Goal: Check status: Check status

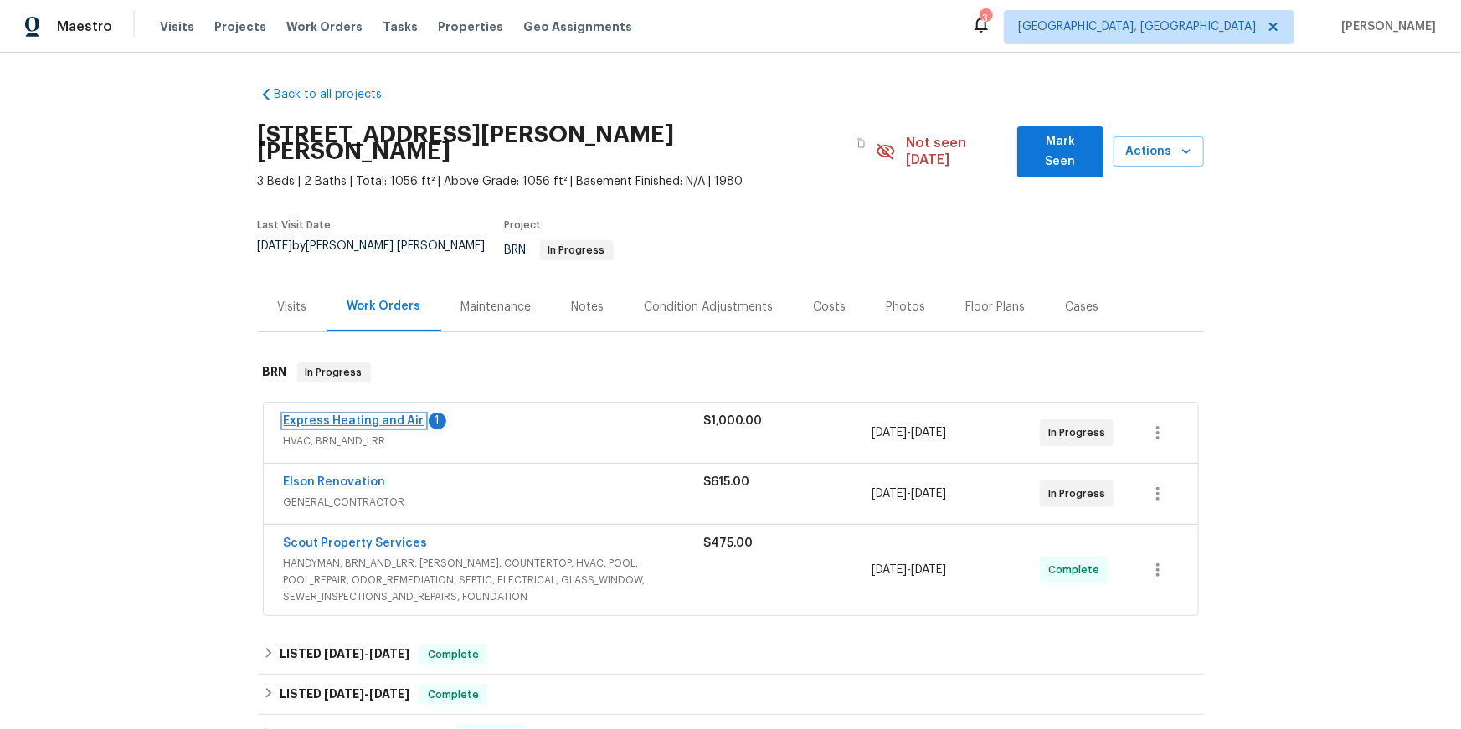
click at [415, 427] on link "Express Heating and Air" at bounding box center [354, 421] width 141 height 12
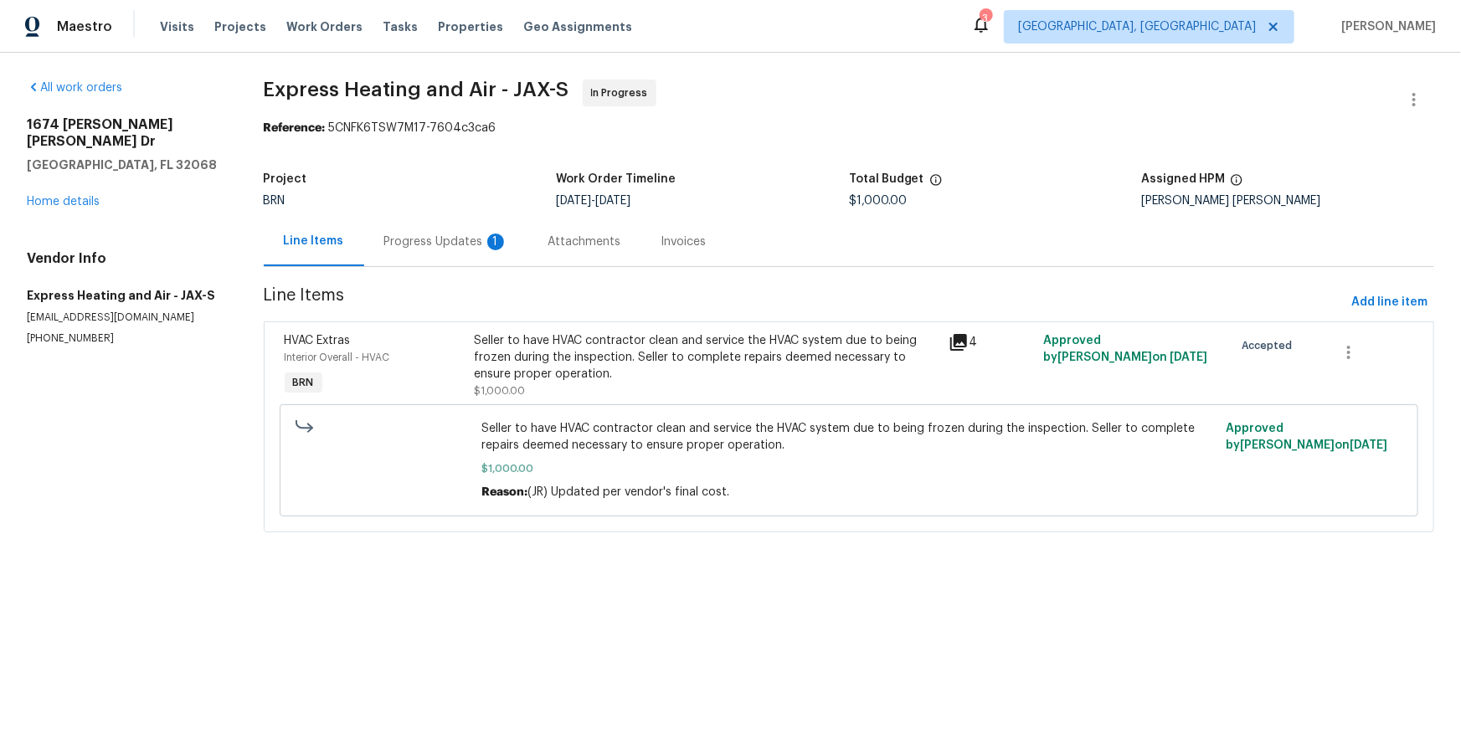
click at [465, 250] on div "Progress Updates 1" at bounding box center [446, 242] width 124 height 17
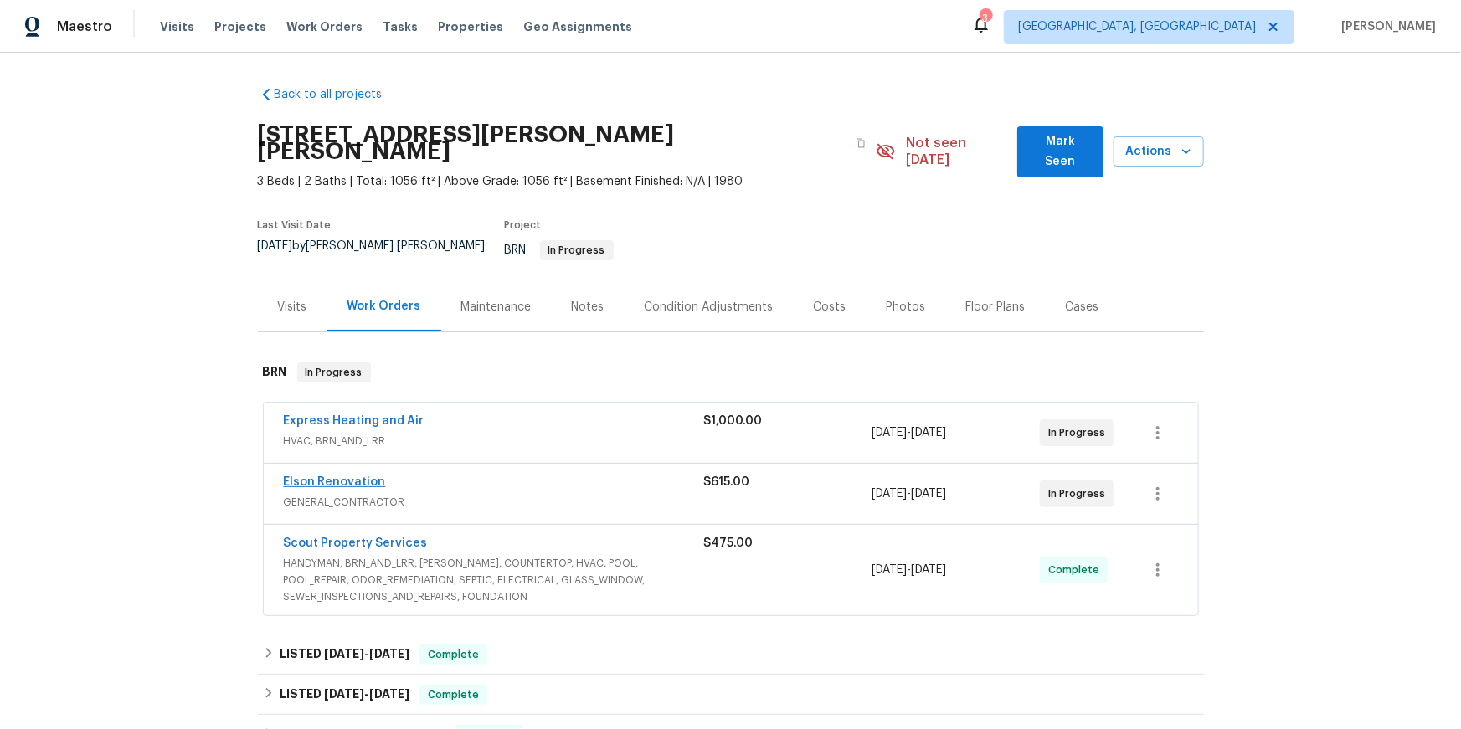
scroll to position [8, 0]
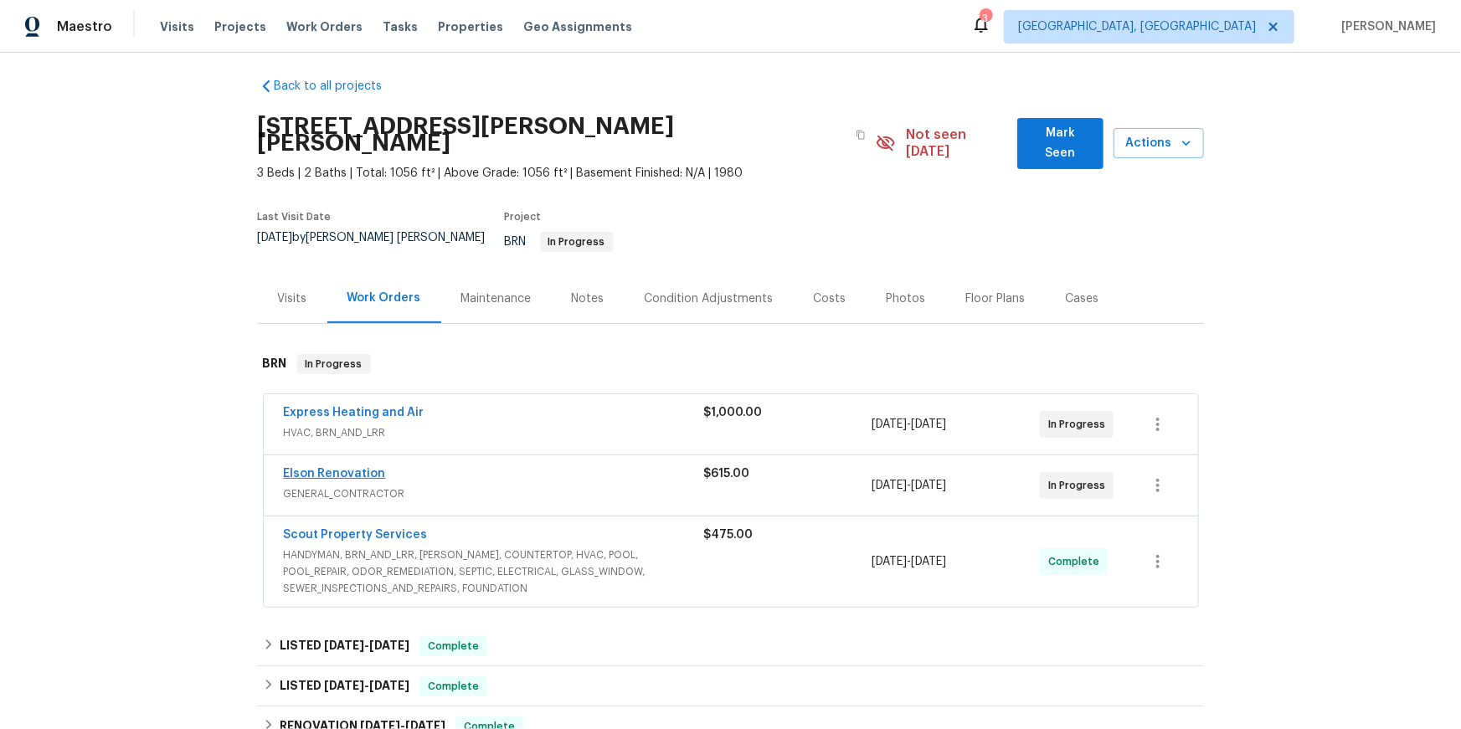
click at [362, 485] on div "Elson Renovation" at bounding box center [494, 475] width 420 height 20
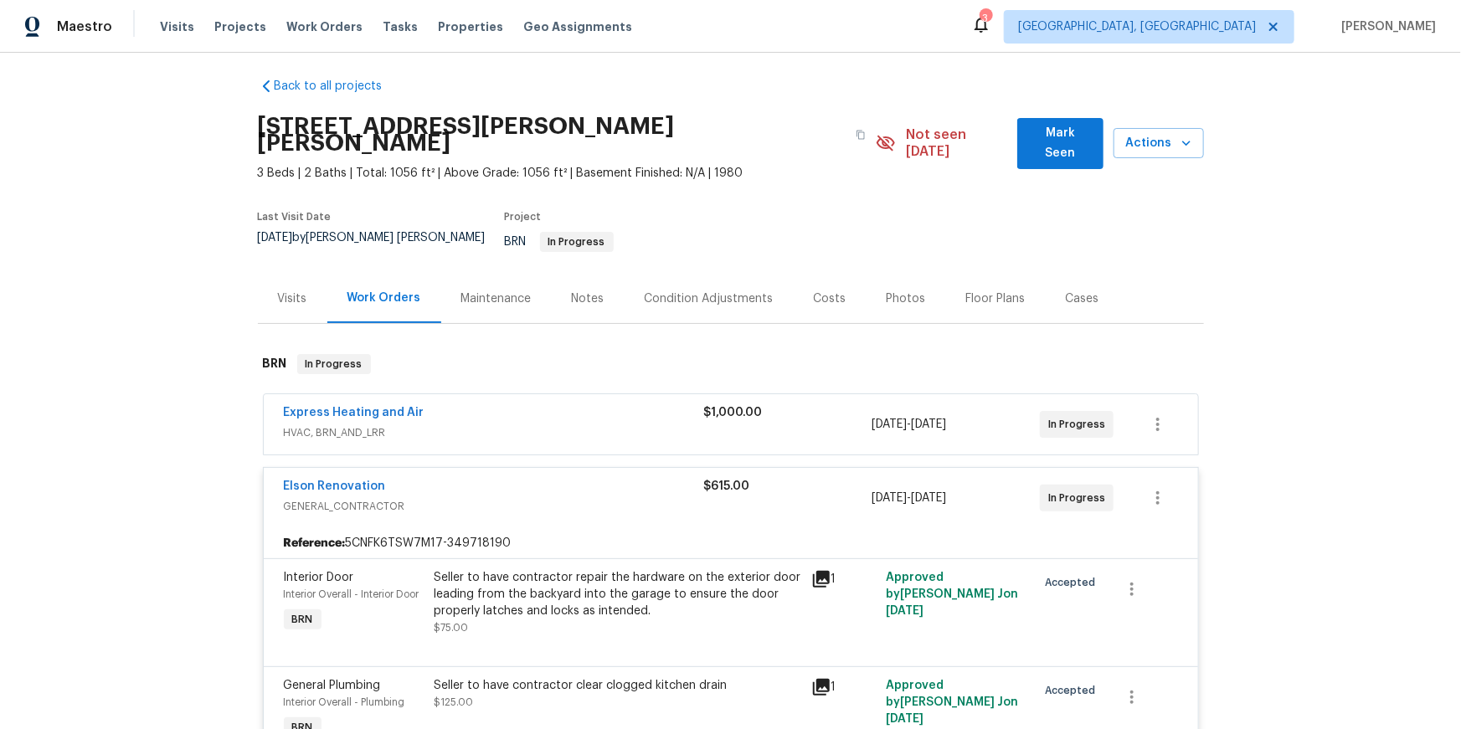
scroll to position [13, 0]
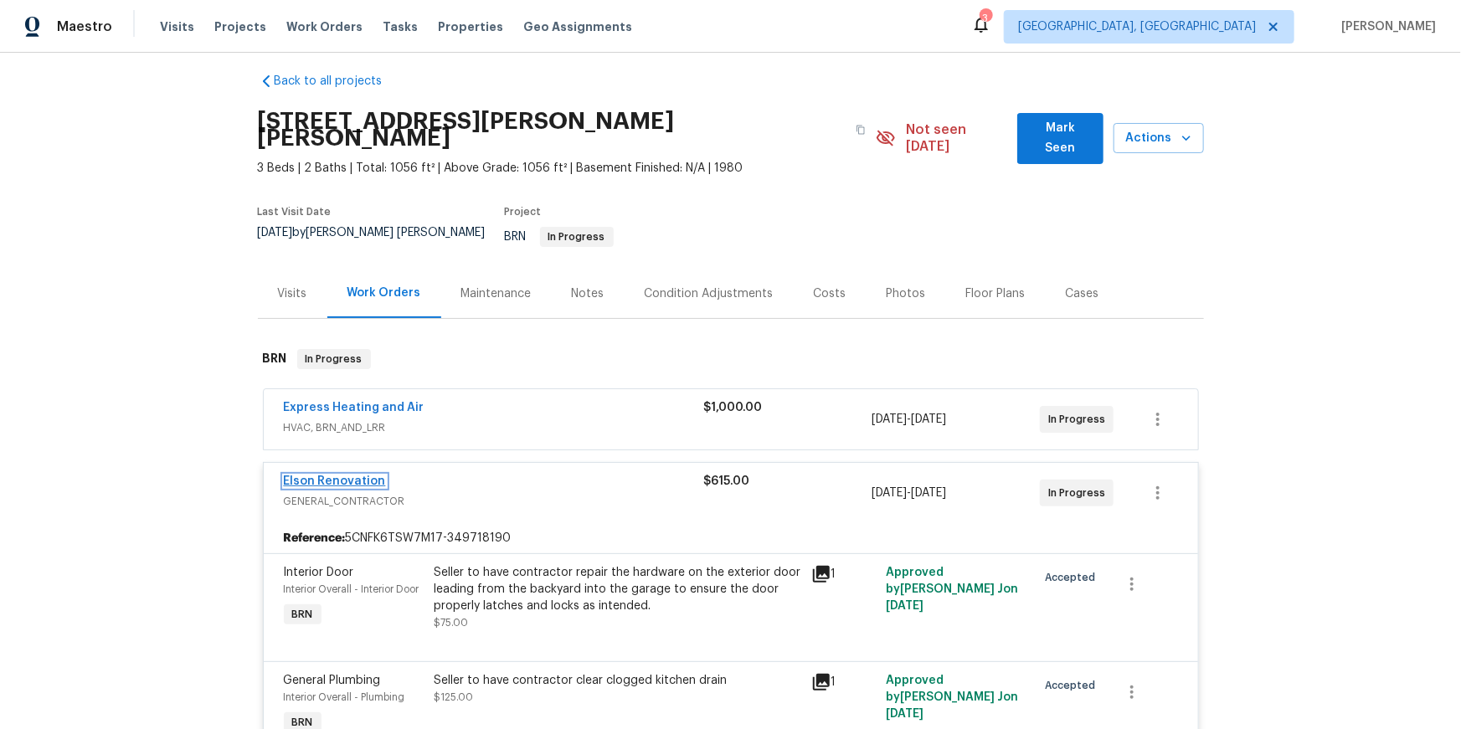
click at [385, 487] on link "Elson Renovation" at bounding box center [335, 481] width 102 height 12
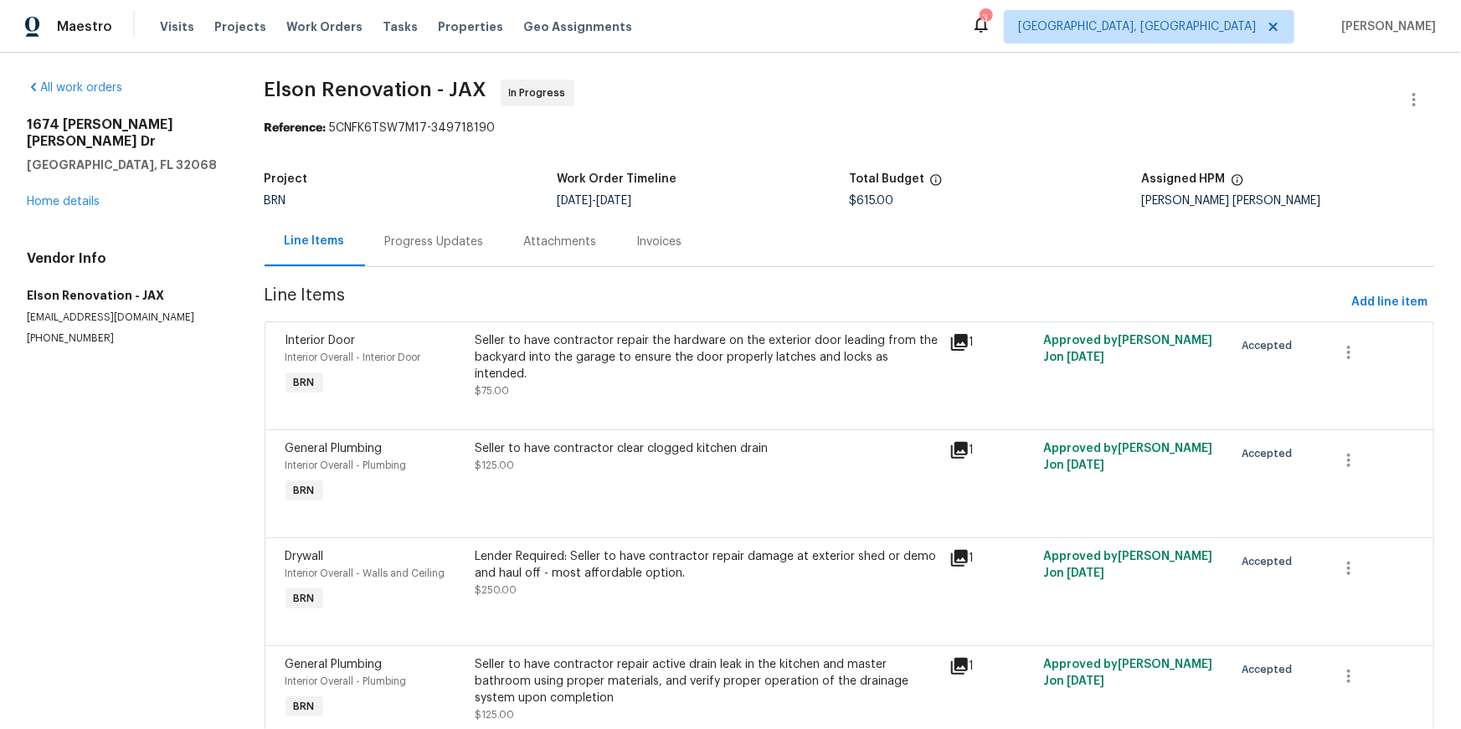
click at [447, 250] on div "Progress Updates" at bounding box center [434, 242] width 99 height 17
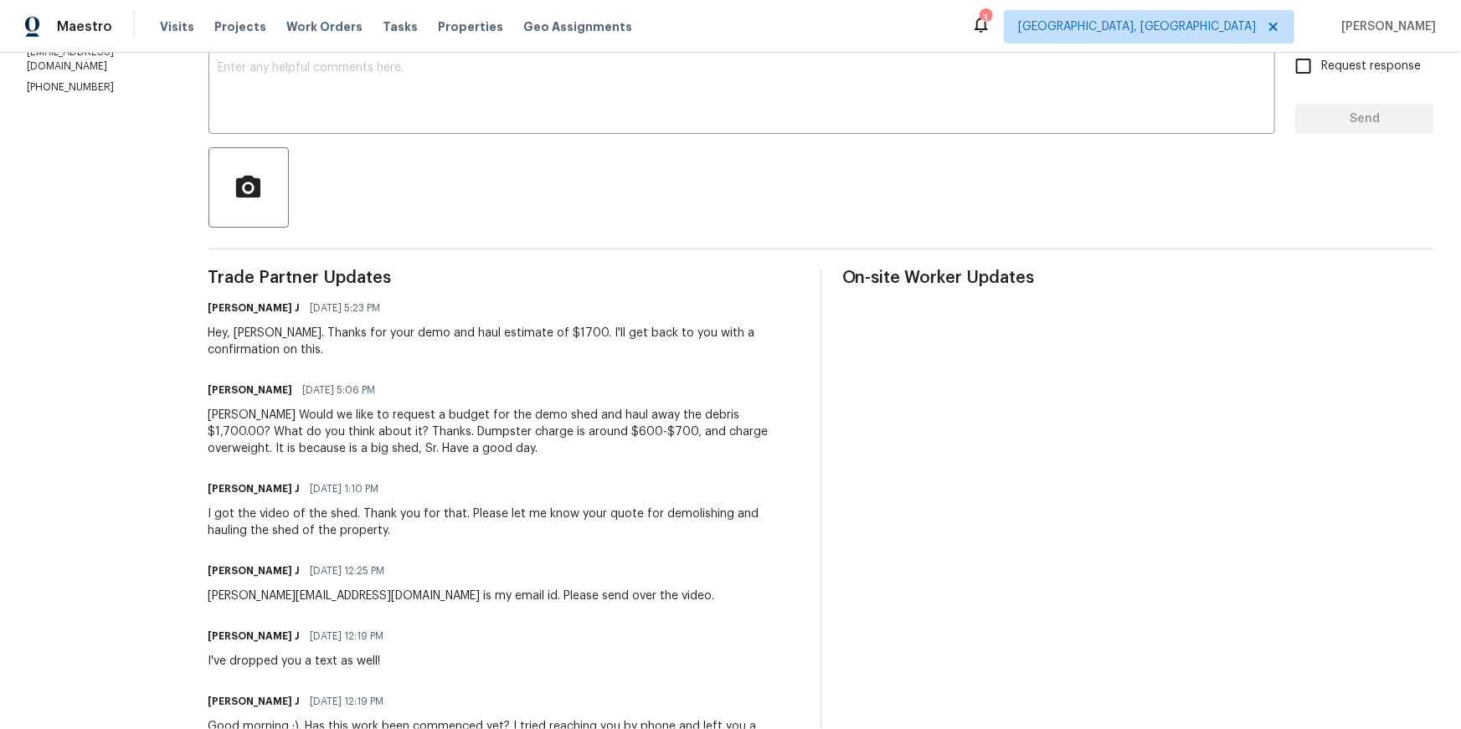
scroll to position [300, 0]
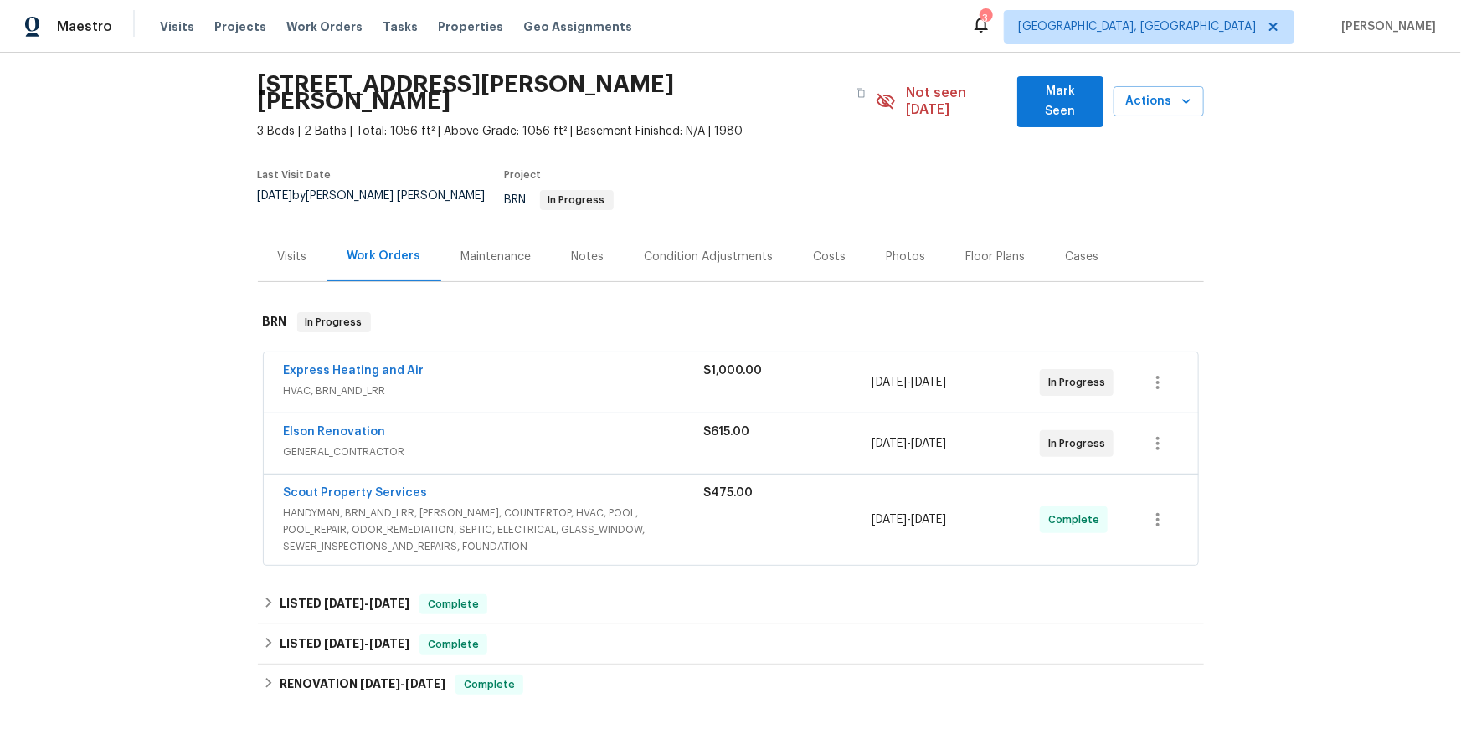
scroll to position [72, 0]
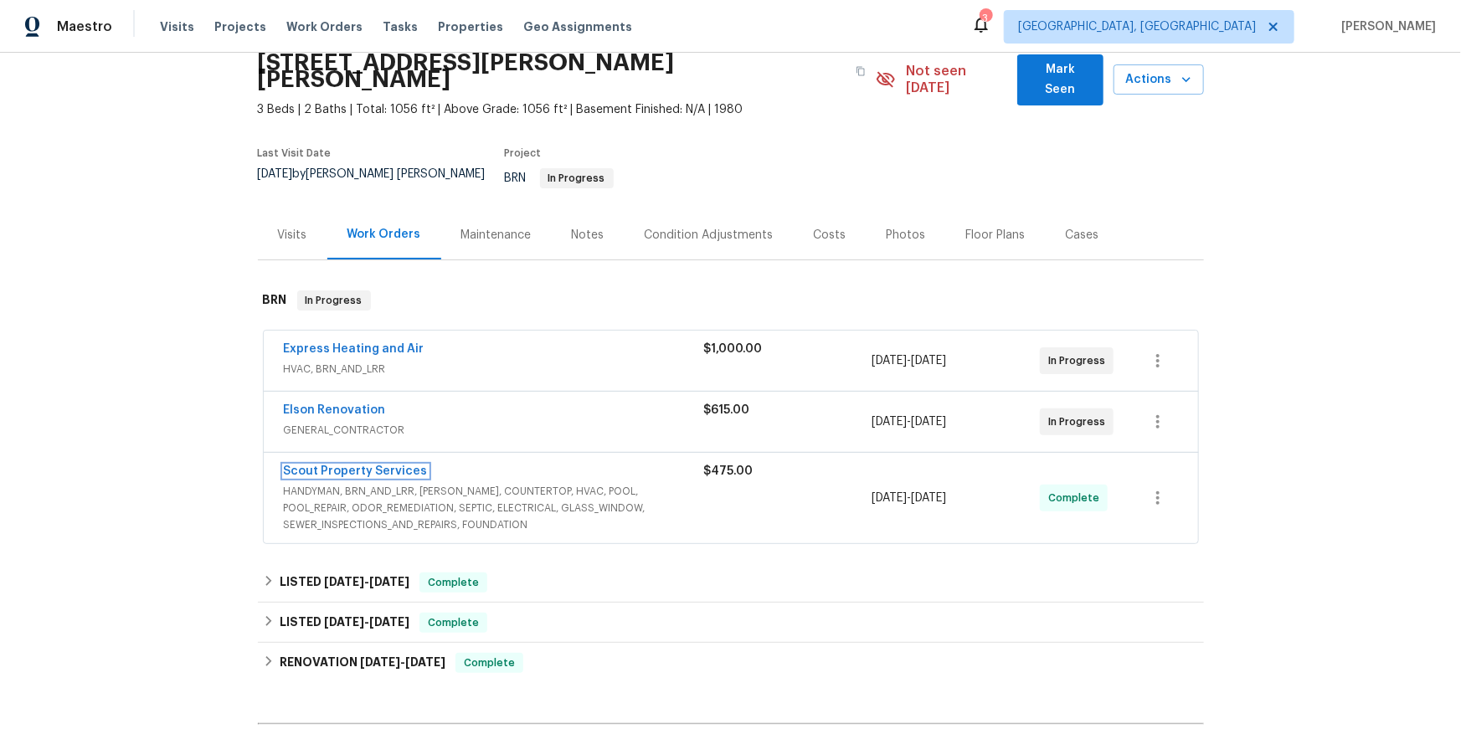
click at [396, 477] on link "Scout Property Services" at bounding box center [356, 471] width 144 height 12
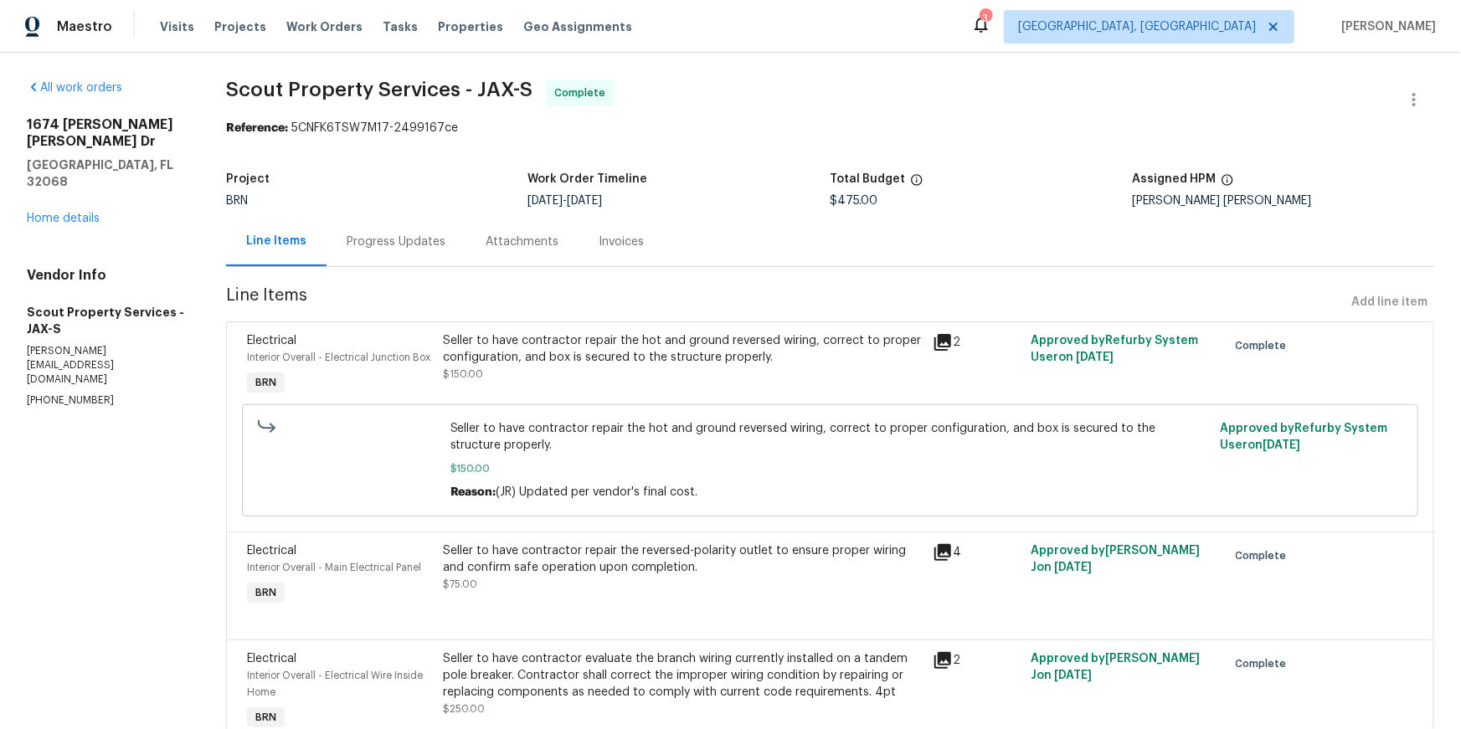
click at [410, 250] on div "Progress Updates" at bounding box center [396, 242] width 99 height 17
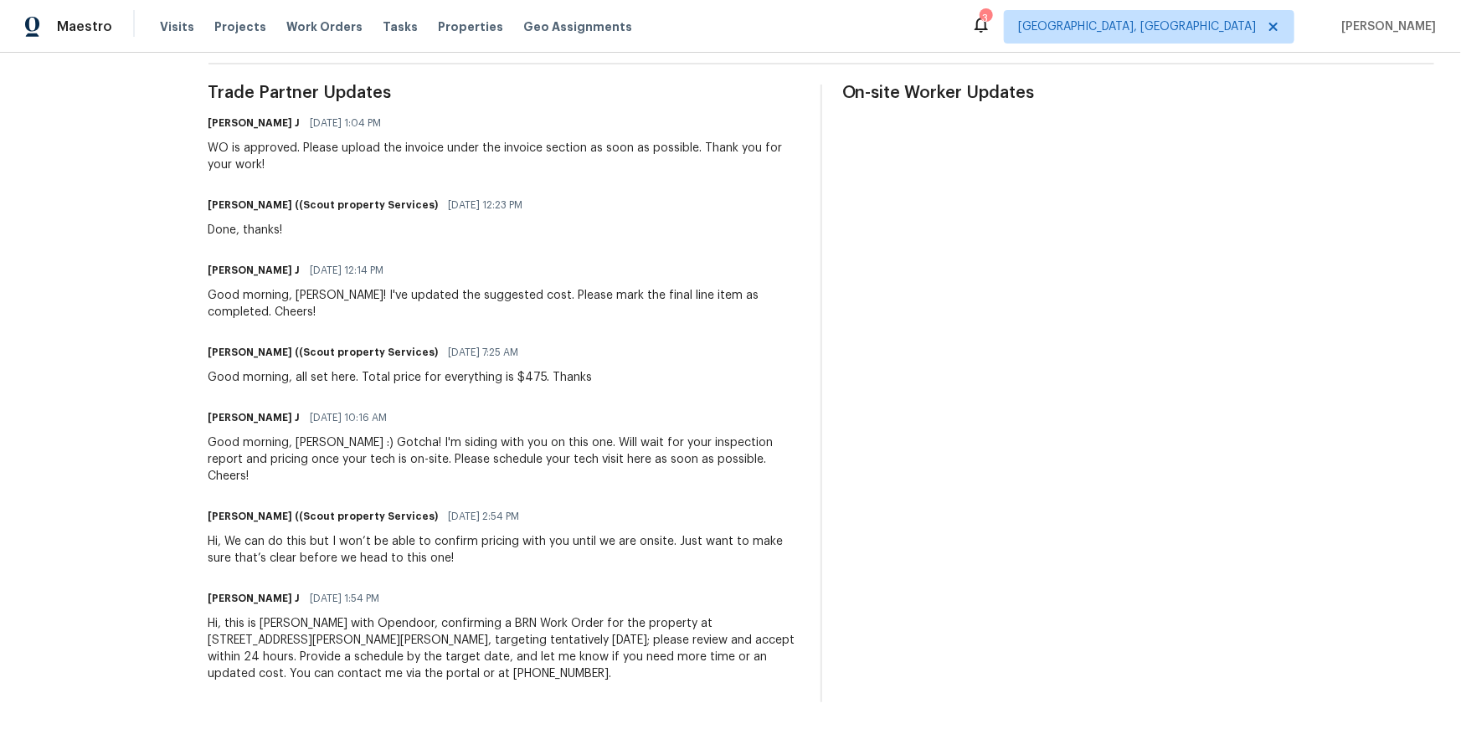
scroll to position [619, 0]
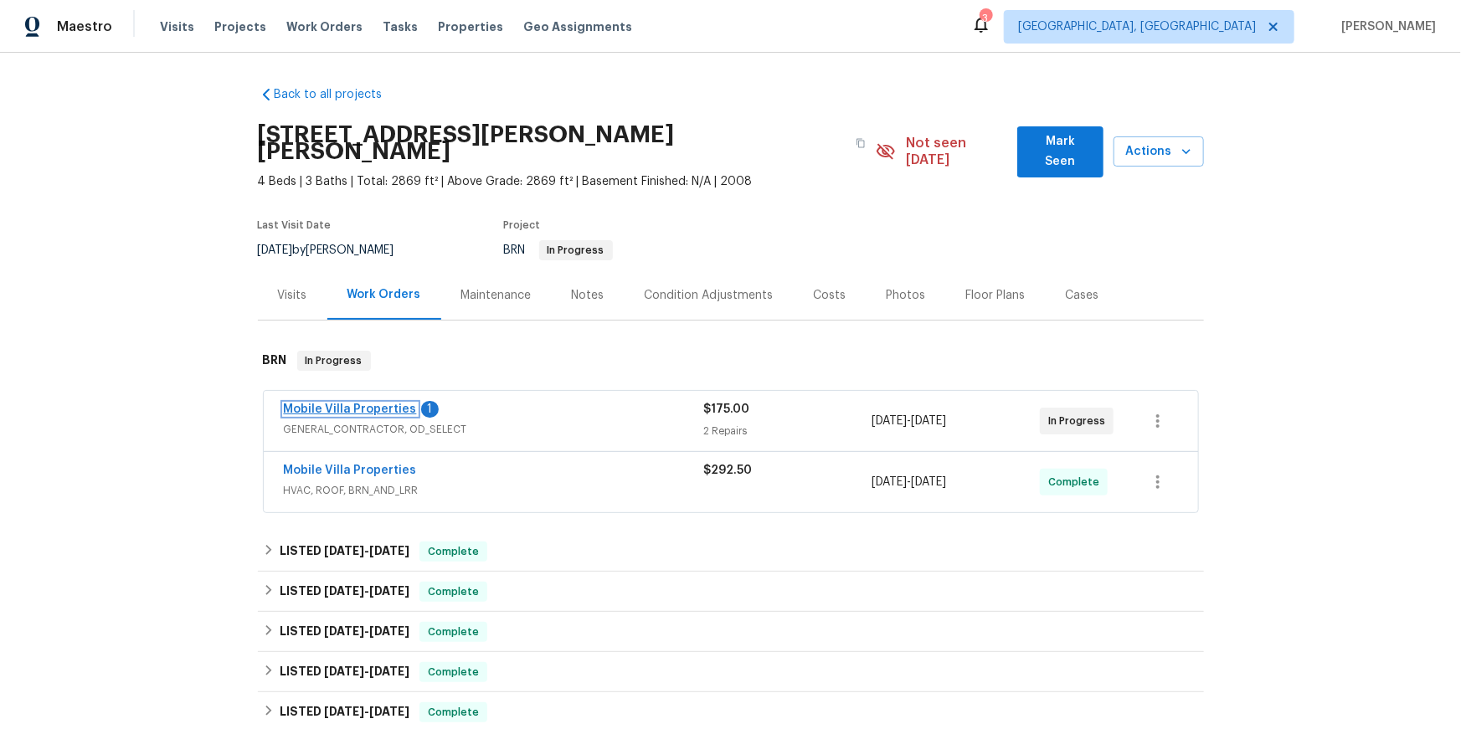
click at [366, 415] on link "Mobile Villa Properties" at bounding box center [350, 409] width 133 height 12
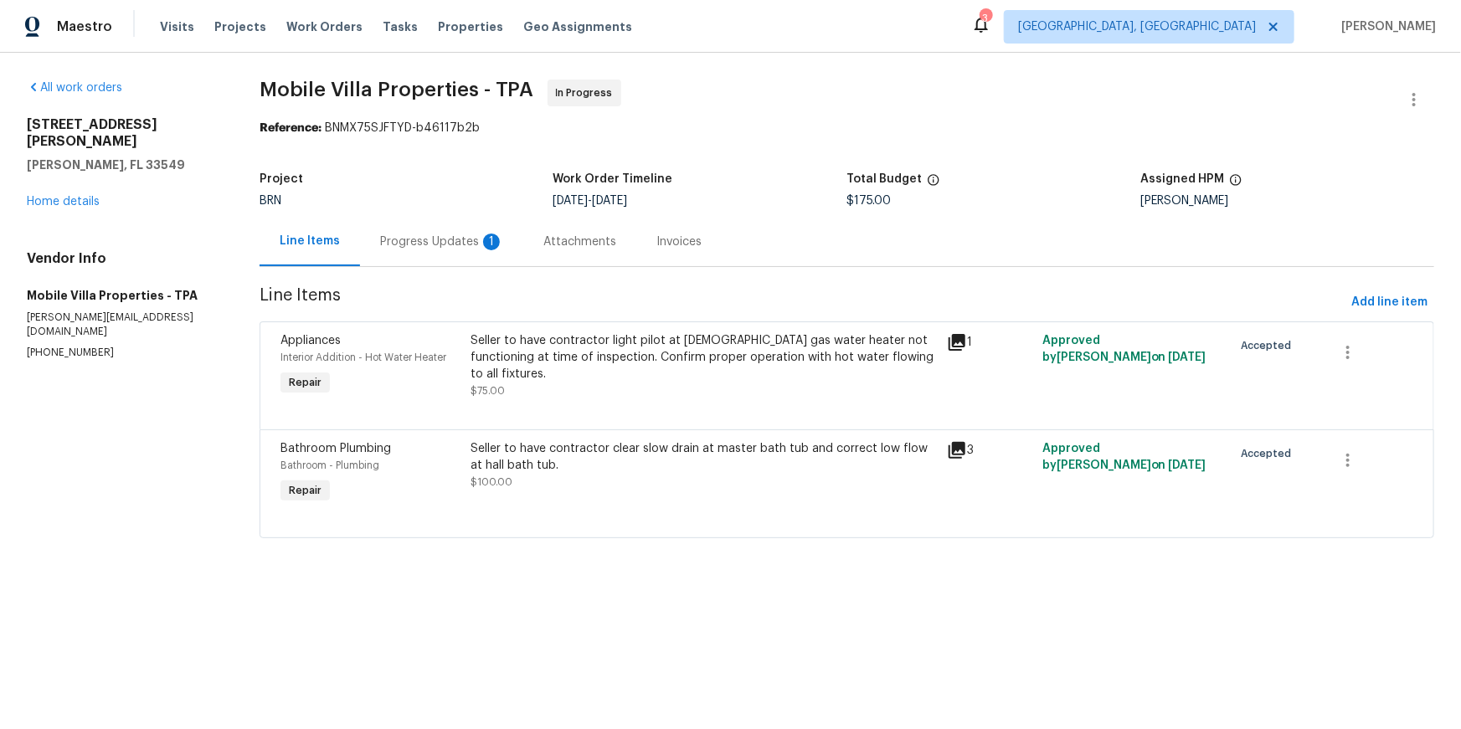
click at [462, 256] on div "Progress Updates 1" at bounding box center [442, 241] width 164 height 49
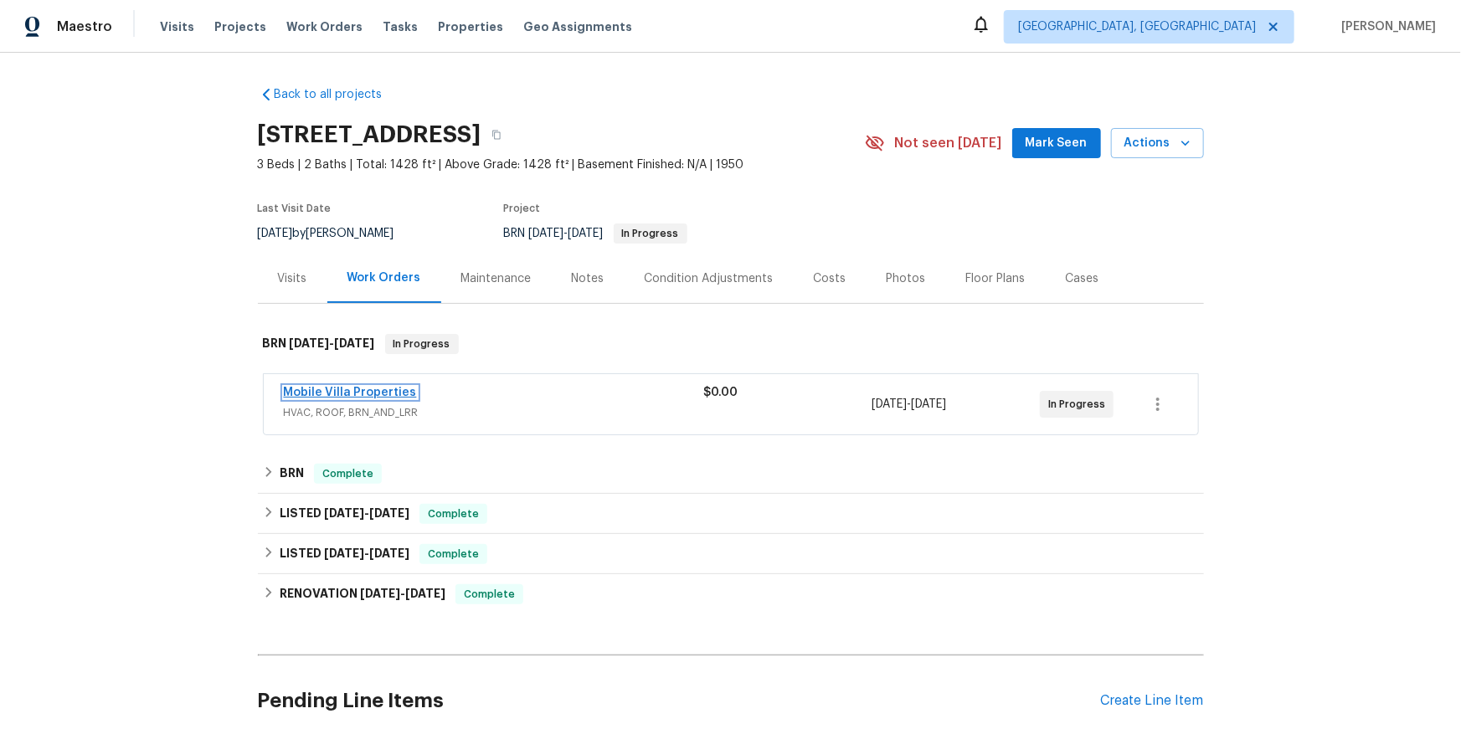
click at [347, 398] on link "Mobile Villa Properties" at bounding box center [350, 393] width 133 height 12
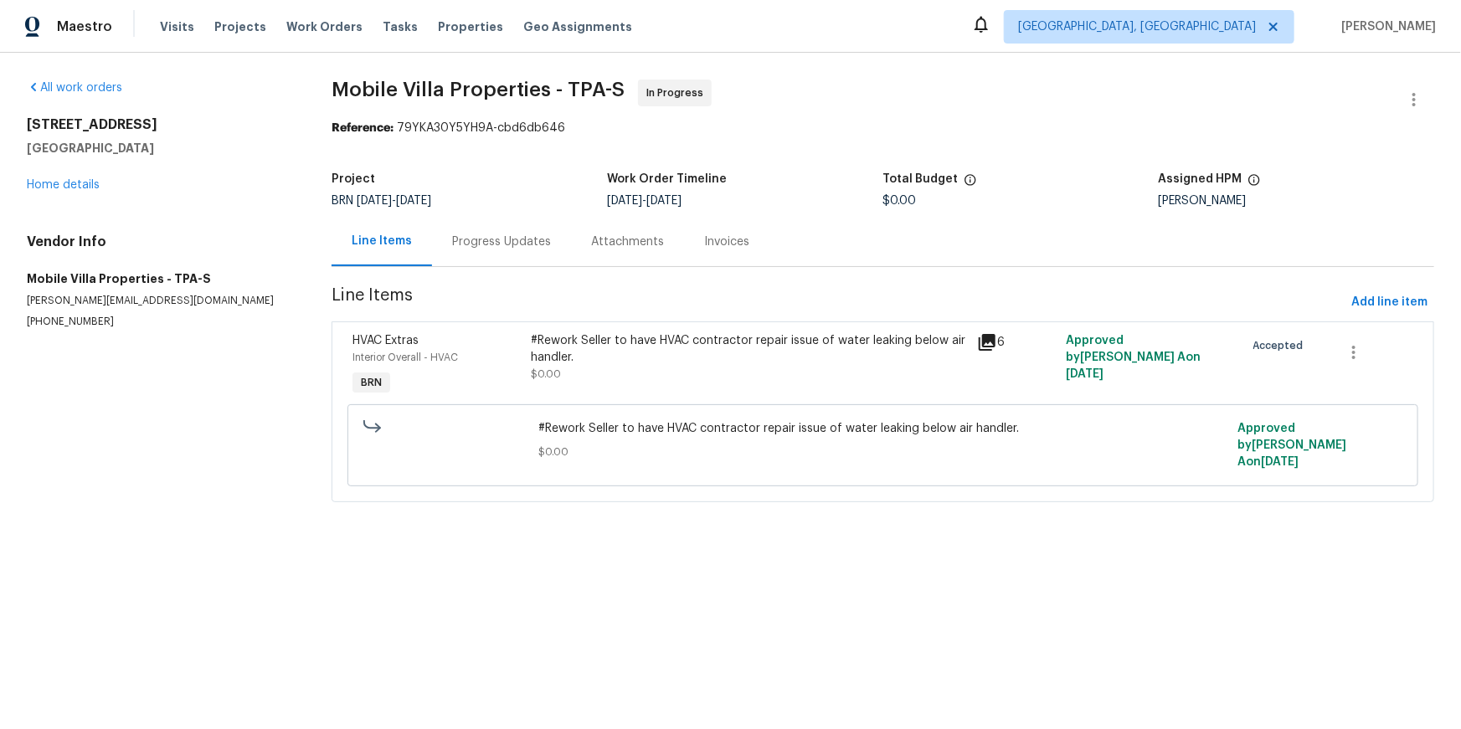
click at [505, 250] on div "Progress Updates" at bounding box center [501, 242] width 99 height 17
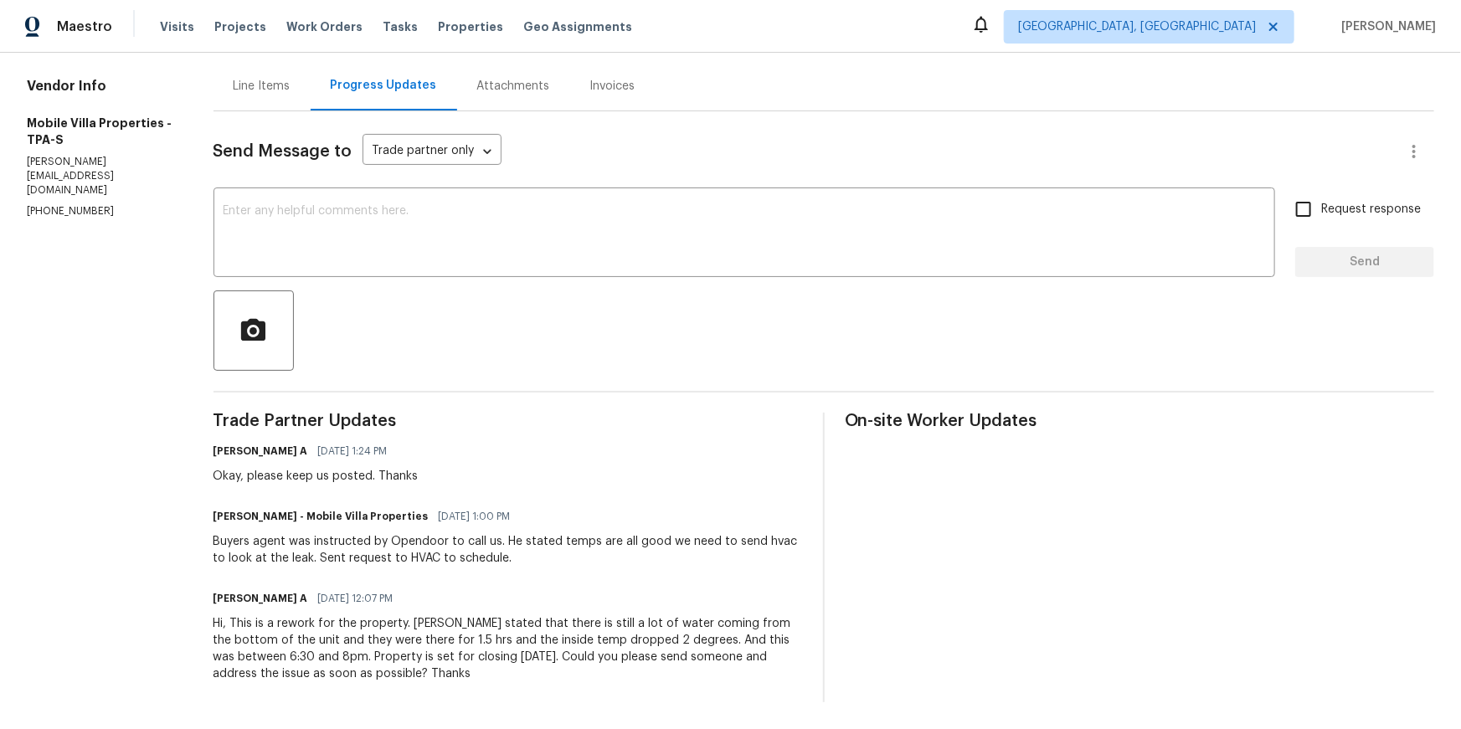
scroll to position [276, 0]
